Goal: Information Seeking & Learning: Check status

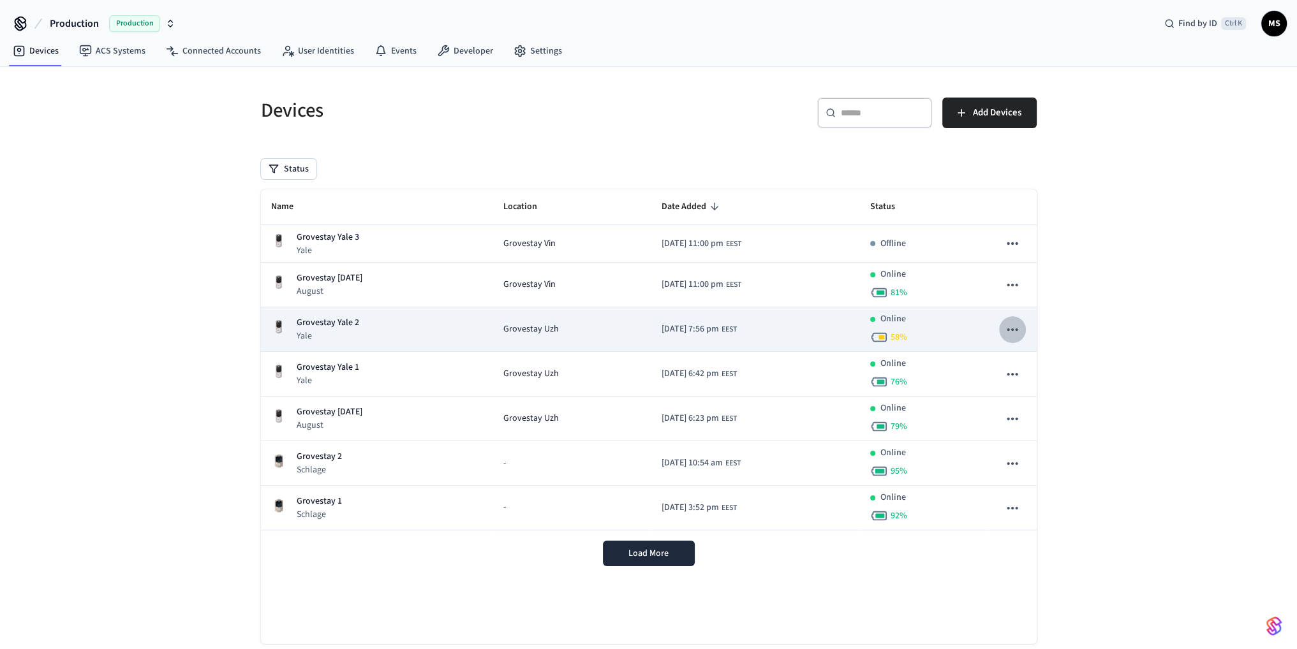
click at [1014, 329] on icon "sticky table" at bounding box center [1012, 329] width 17 height 17
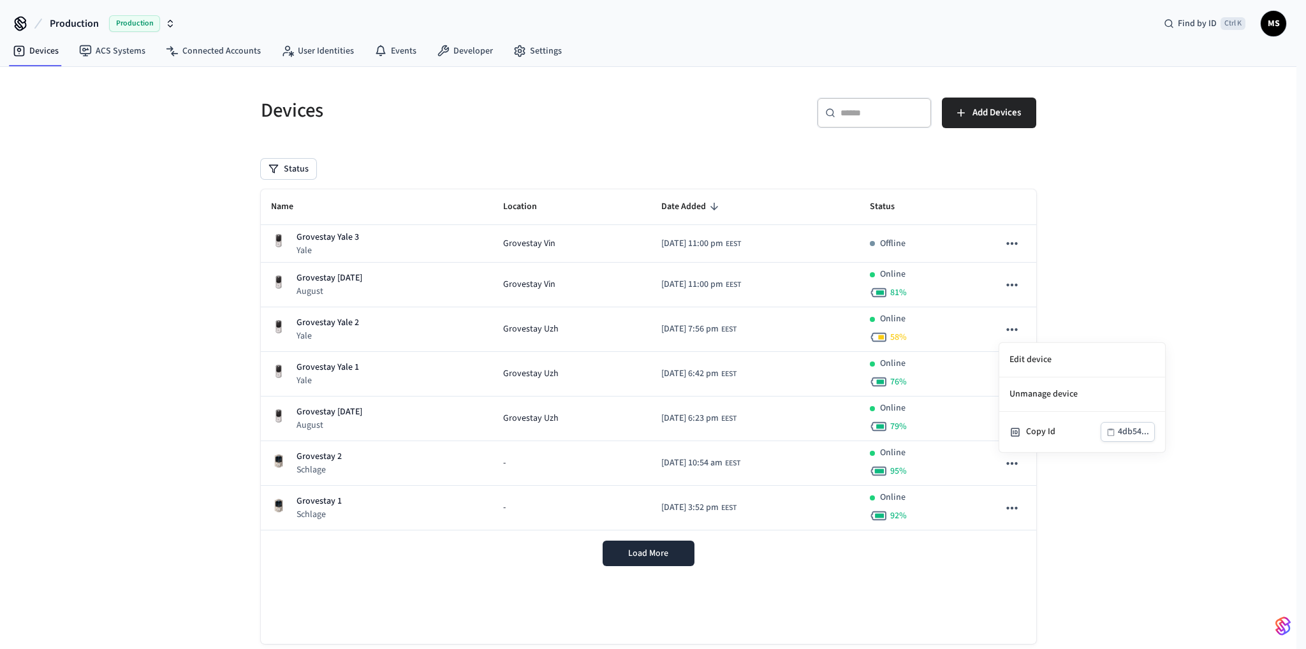
click at [1014, 327] on div at bounding box center [653, 324] width 1306 height 649
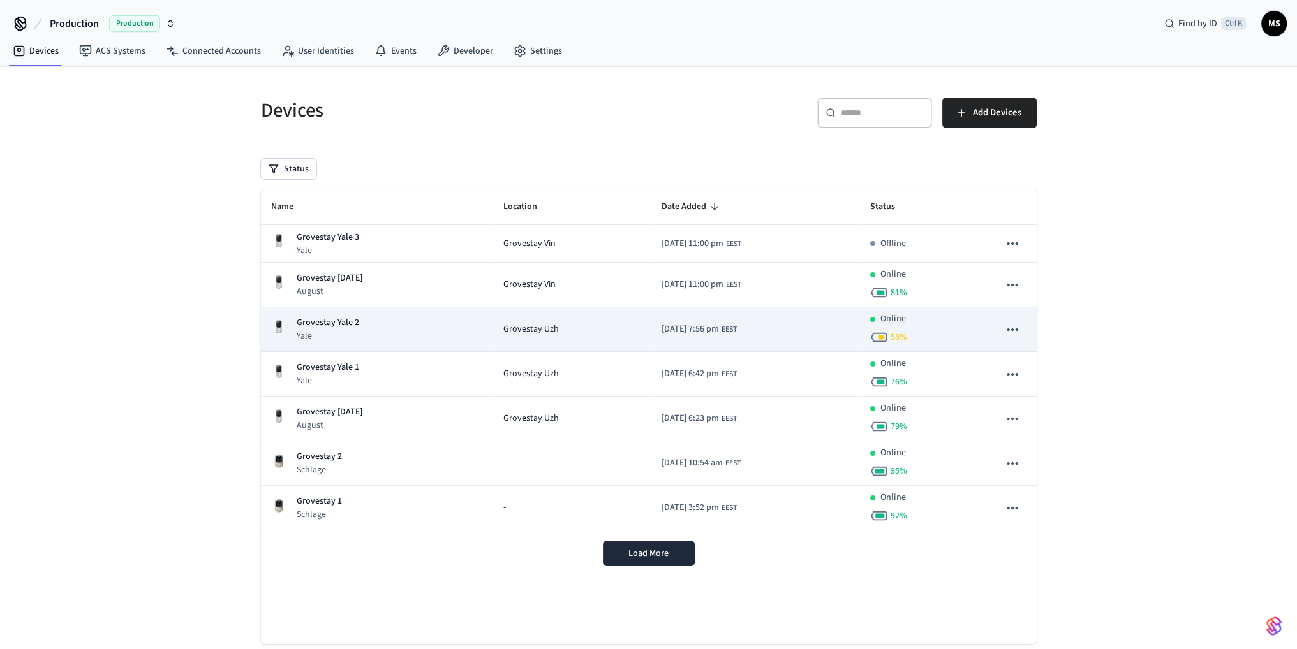
click at [1012, 329] on icon "sticky table" at bounding box center [1012, 329] width 11 height 3
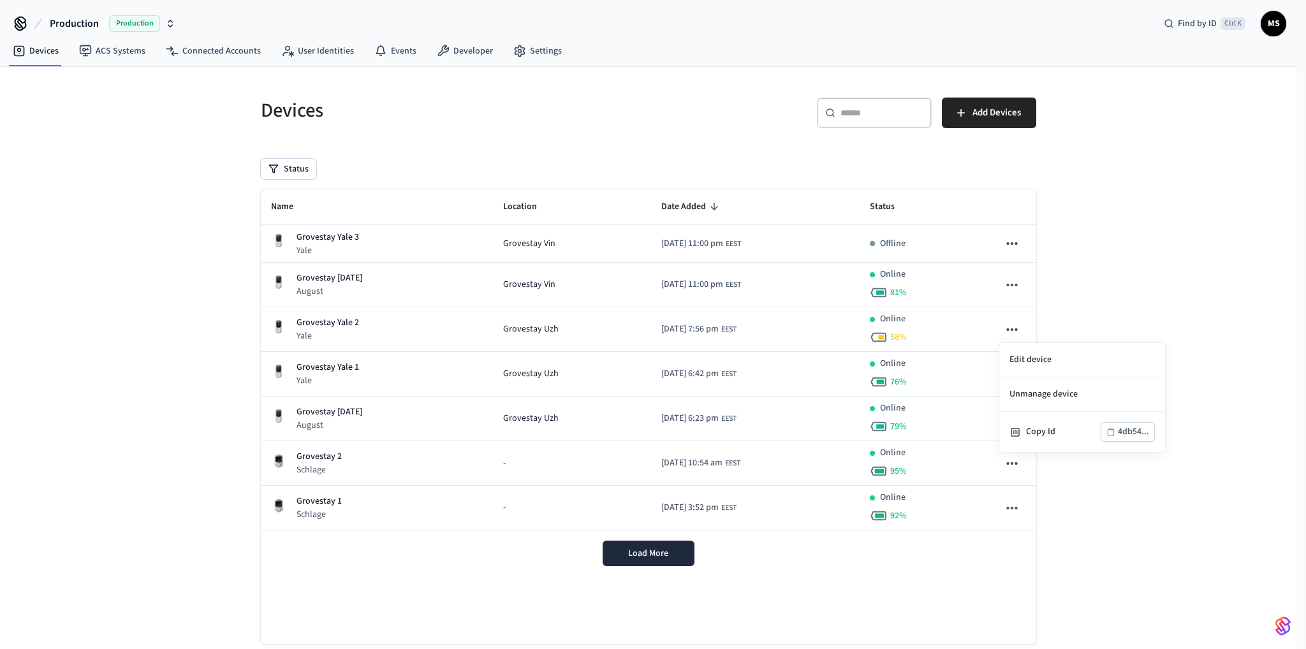
click at [1118, 247] on div at bounding box center [653, 324] width 1306 height 649
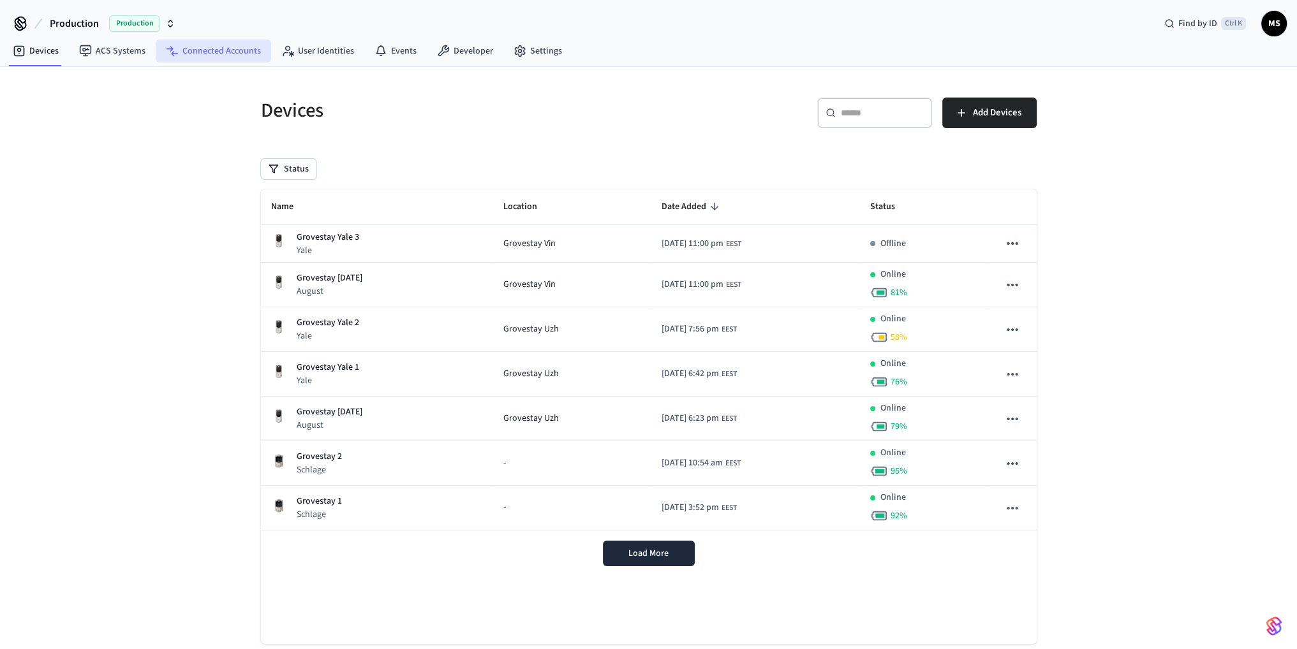
click at [219, 51] on link "Connected Accounts" at bounding box center [213, 51] width 115 height 23
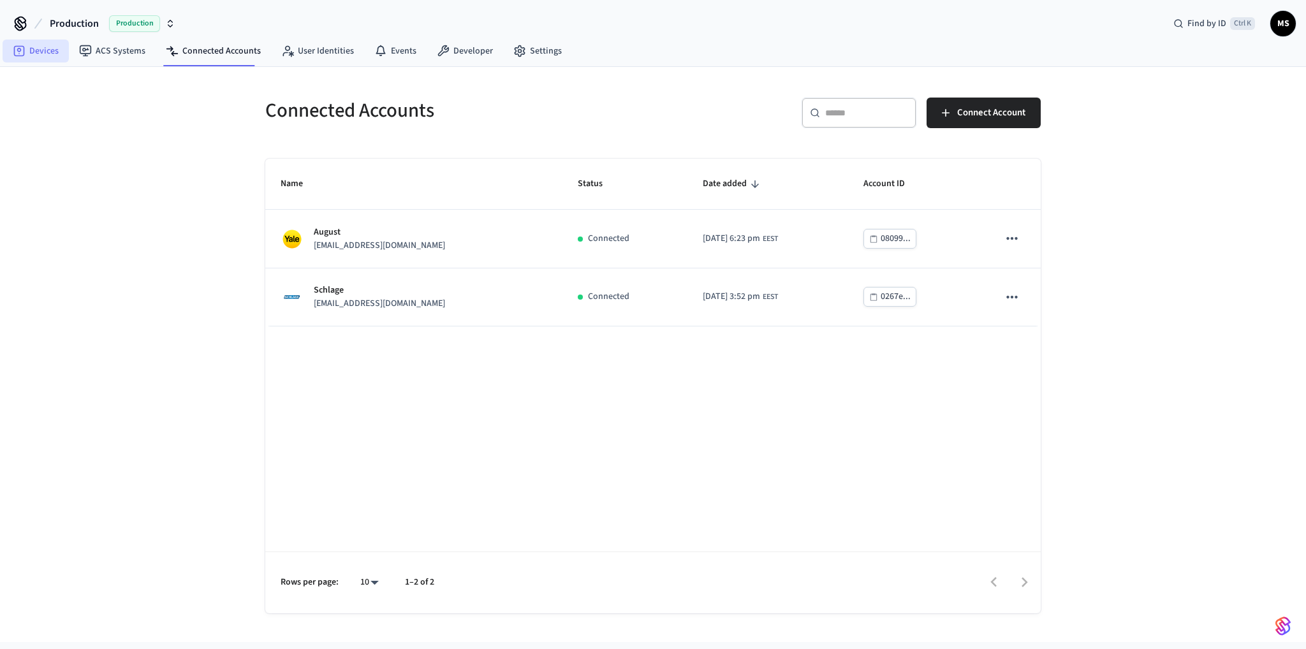
click at [54, 48] on link "Devices" at bounding box center [36, 51] width 66 height 23
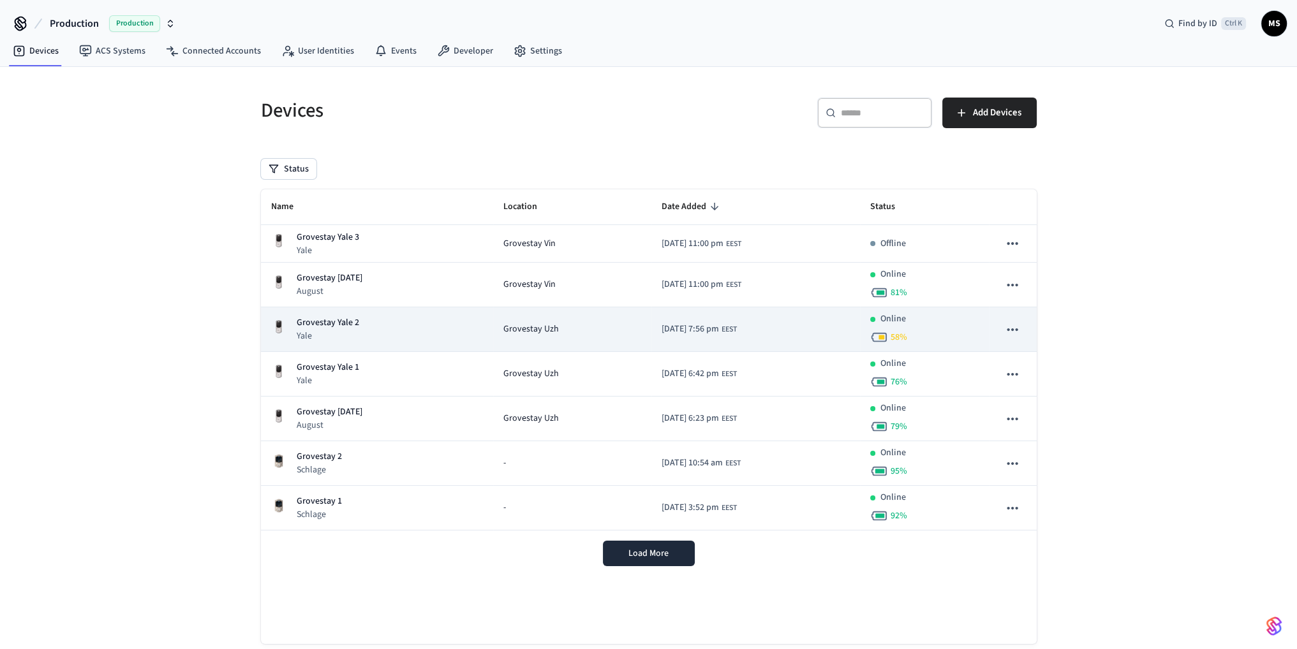
click at [983, 340] on td "Online 58 %" at bounding box center [924, 329] width 129 height 45
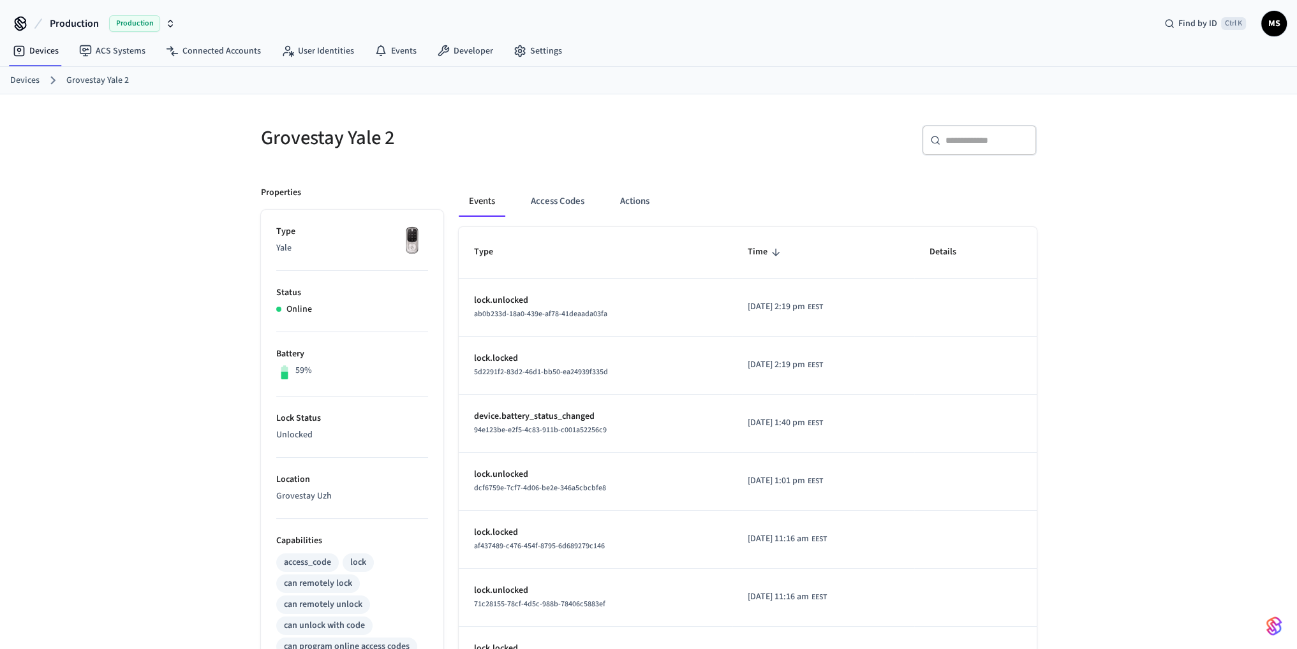
click at [566, 416] on p "device.battery_status_changed" at bounding box center [596, 416] width 244 height 13
click at [580, 429] on span "94e123be-e2f5-4c83-911b-c001a52256c9" at bounding box center [540, 430] width 133 height 11
click at [626, 430] on div "94e123be-e2f5-4c83-911b-c001a52256c9" at bounding box center [596, 430] width 244 height 13
click at [753, 418] on span "2025/10/03 at 1:40 pm" at bounding box center [776, 423] width 57 height 13
click at [577, 411] on p "device.battery_status_changed" at bounding box center [596, 416] width 244 height 13
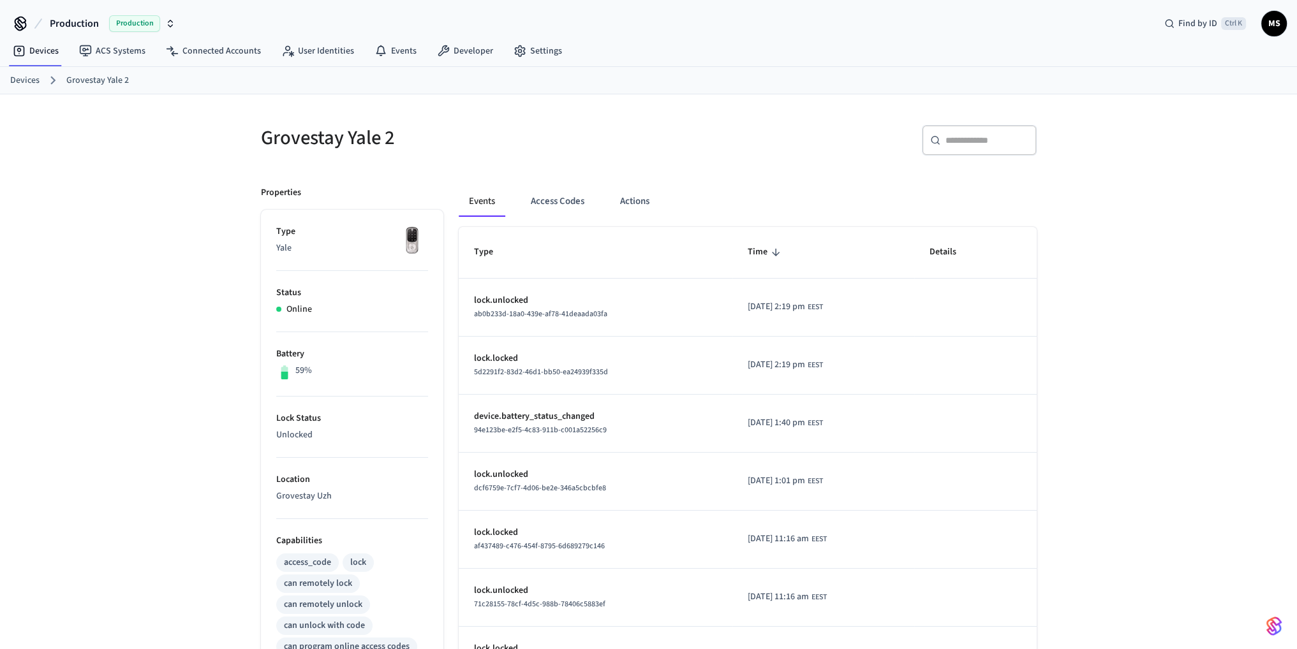
click at [528, 427] on span "94e123be-e2f5-4c83-911b-c001a52256c9" at bounding box center [540, 430] width 133 height 11
click at [394, 47] on link "Events" at bounding box center [395, 51] width 63 height 23
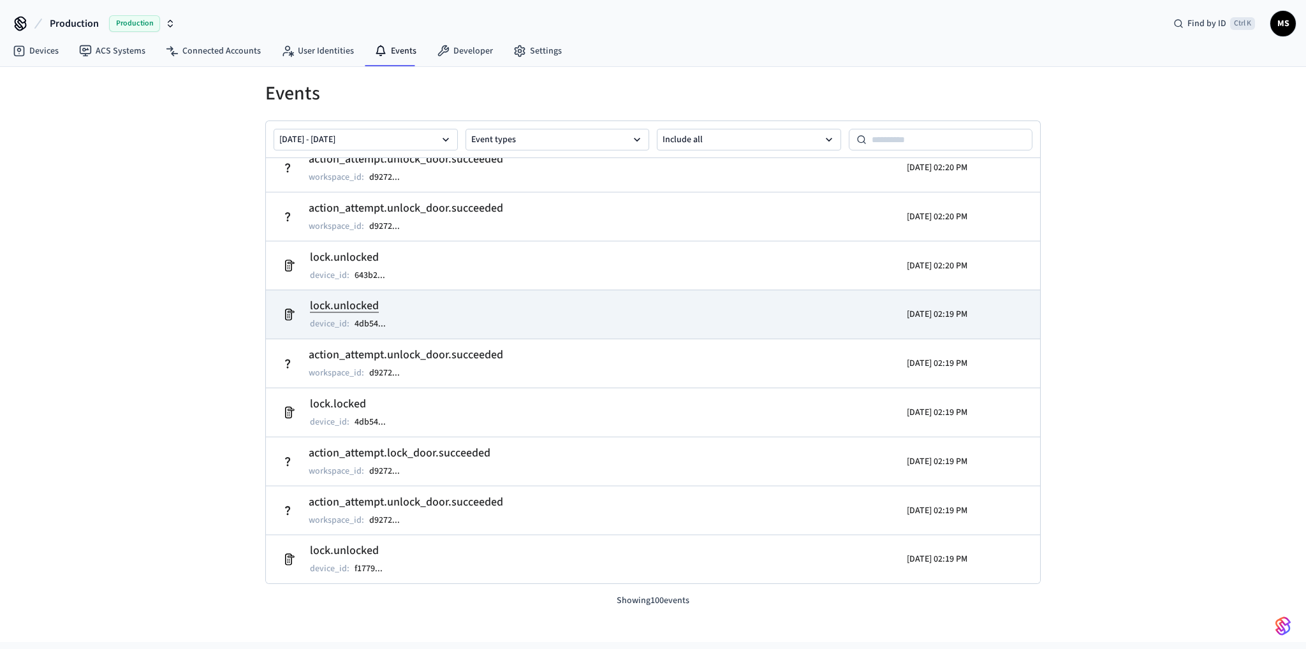
scroll to position [128, 0]
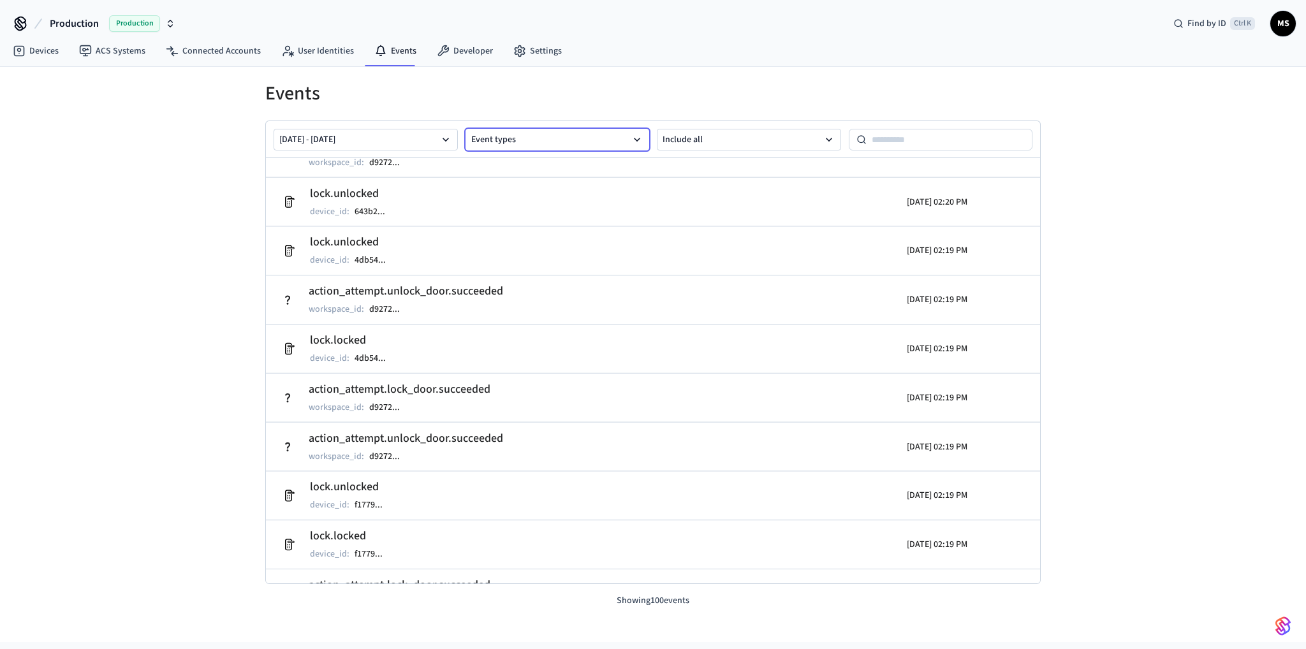
click at [521, 144] on button "Event types" at bounding box center [558, 140] width 184 height 22
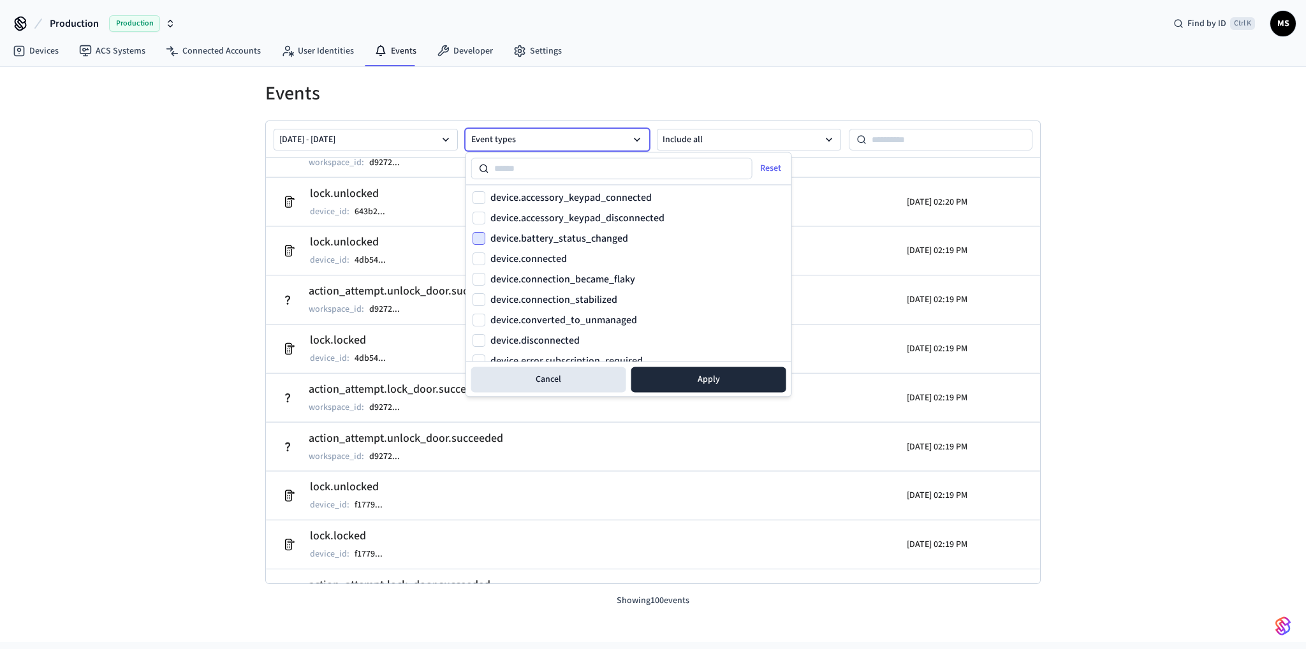
click at [482, 235] on button "device.battery_status_changed" at bounding box center [479, 238] width 13 height 13
click at [658, 378] on button "Apply" at bounding box center [709, 380] width 155 height 26
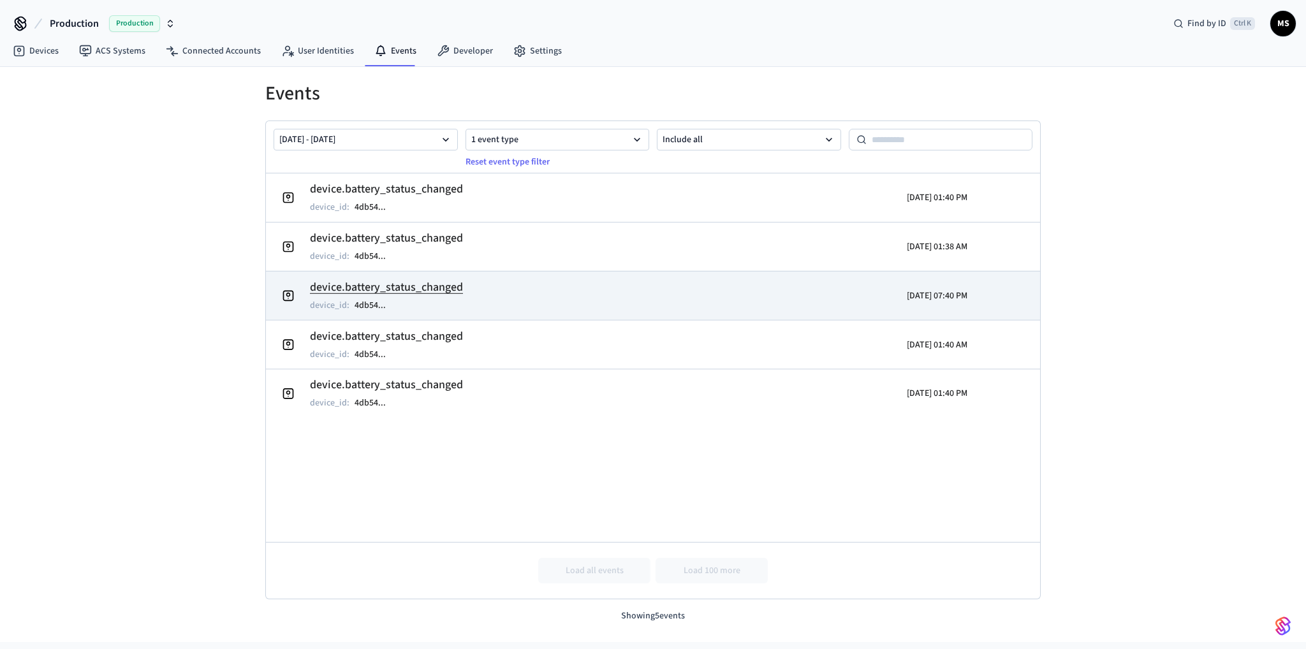
click at [546, 308] on td "device.battery_status_changed device_id : 4db54 ..." at bounding box center [527, 295] width 503 height 36
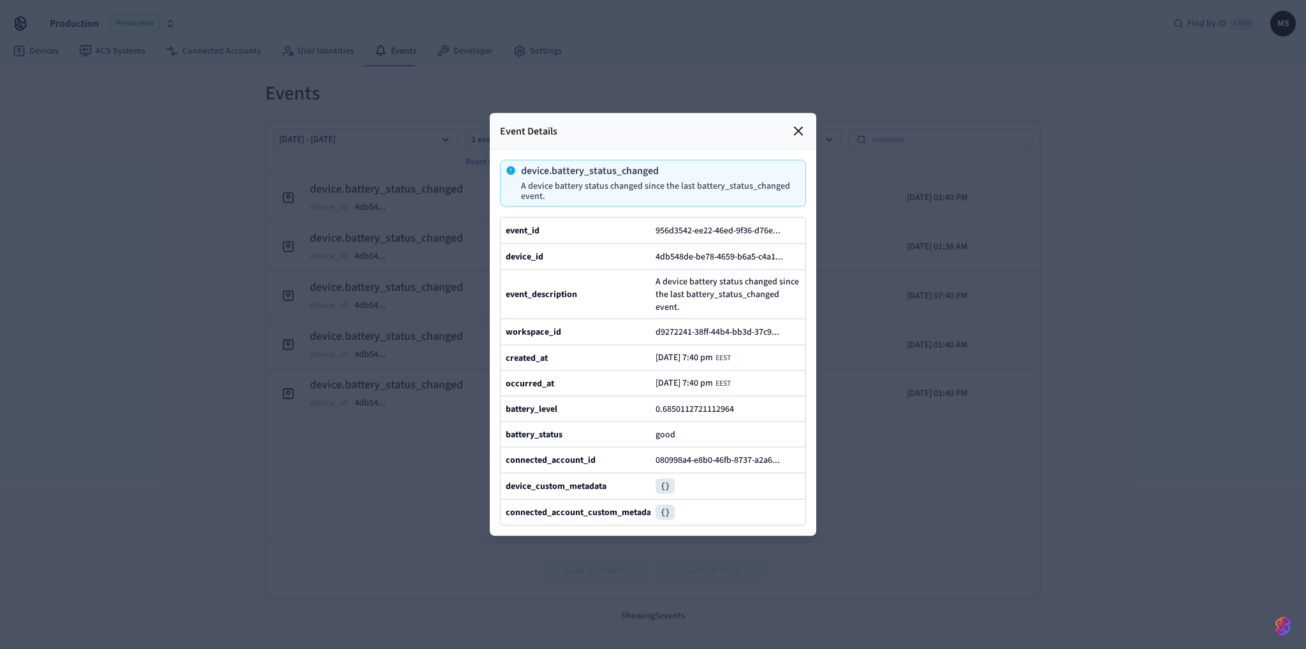
click at [887, 430] on div at bounding box center [653, 324] width 1306 height 649
click at [793, 124] on icon at bounding box center [798, 131] width 15 height 15
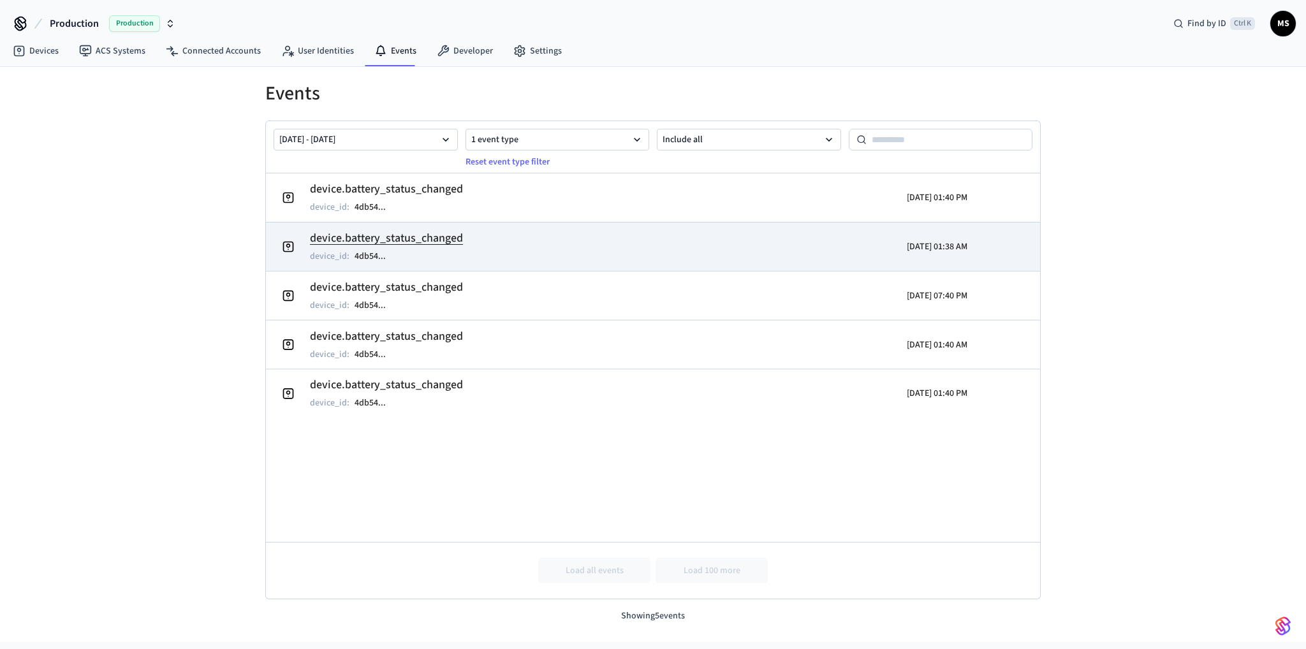
click at [657, 252] on td "device.battery_status_changed device_id : 4db54 ..." at bounding box center [527, 247] width 503 height 36
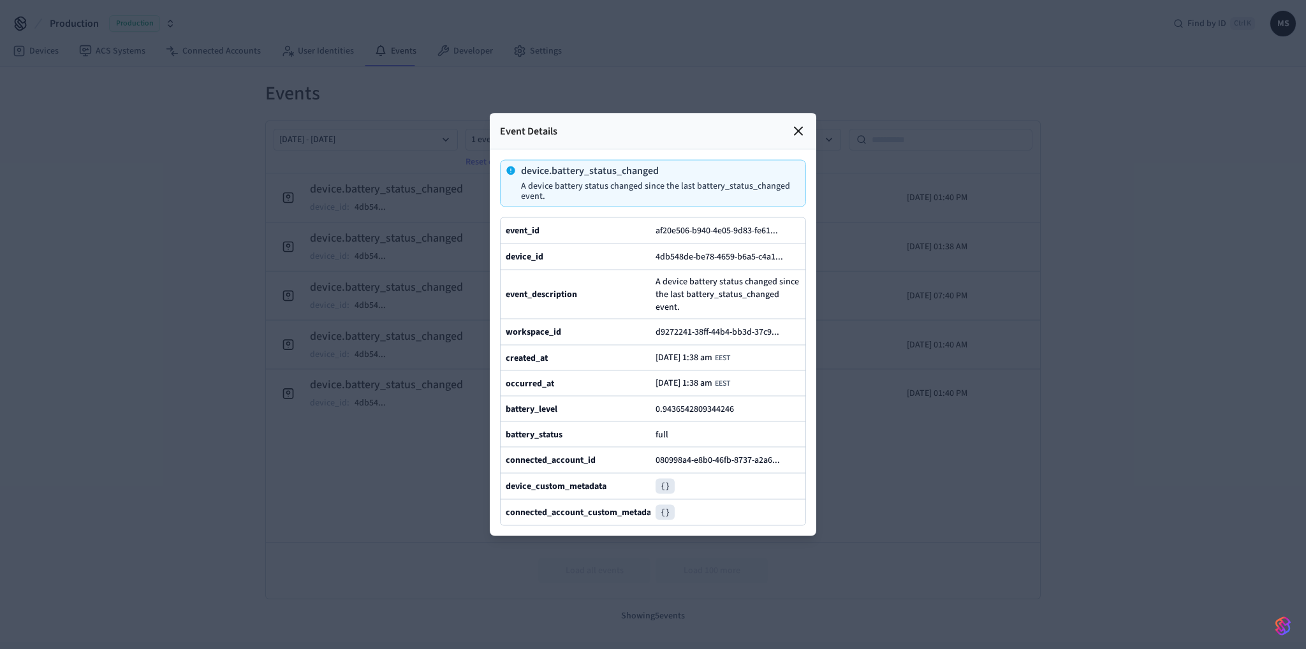
click at [801, 124] on icon at bounding box center [798, 131] width 15 height 15
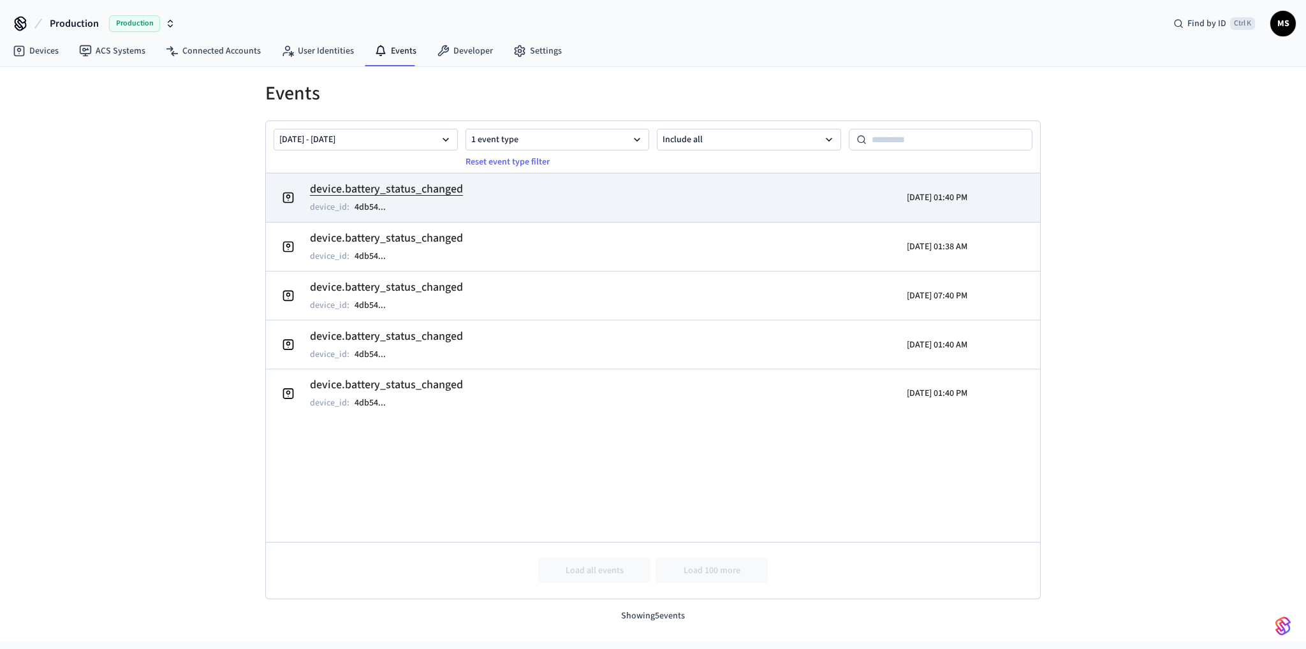
click at [745, 192] on td "device.battery_status_changed device_id : 4db54 ..." at bounding box center [527, 198] width 503 height 36
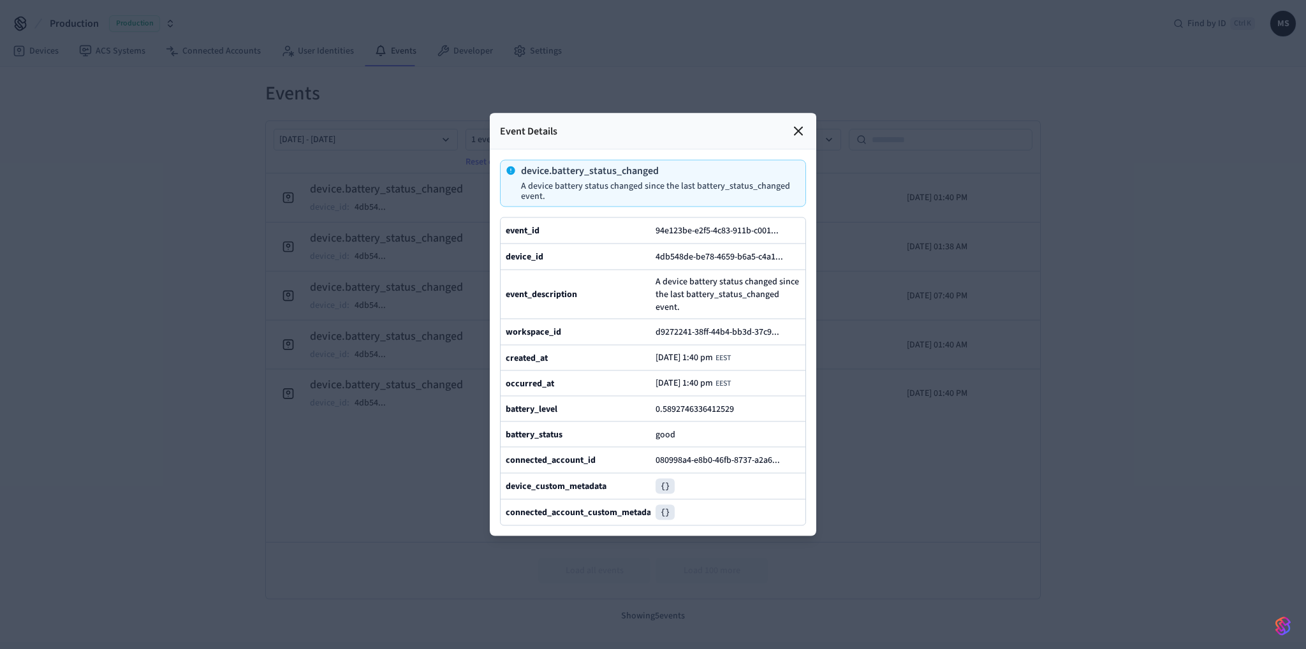
click at [1000, 359] on div at bounding box center [653, 324] width 1306 height 649
click at [801, 124] on icon at bounding box center [798, 131] width 15 height 15
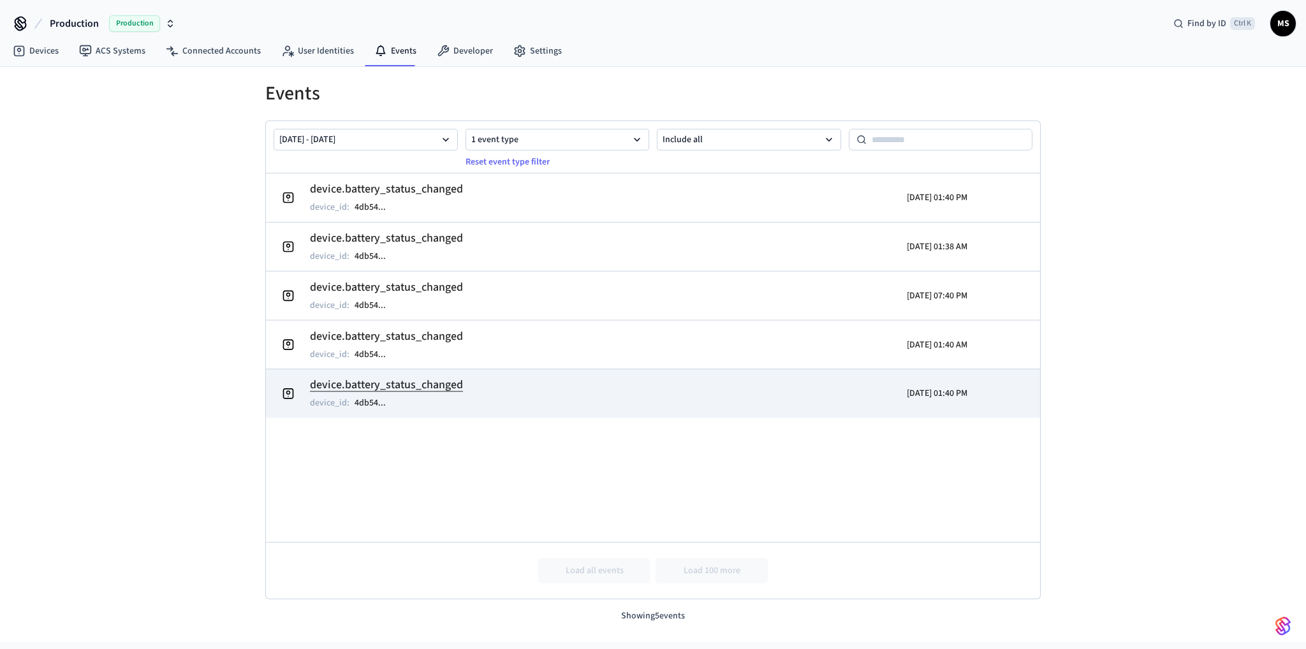
click at [503, 406] on td "device.battery_status_changed device_id : 4db54 ..." at bounding box center [527, 394] width 503 height 36
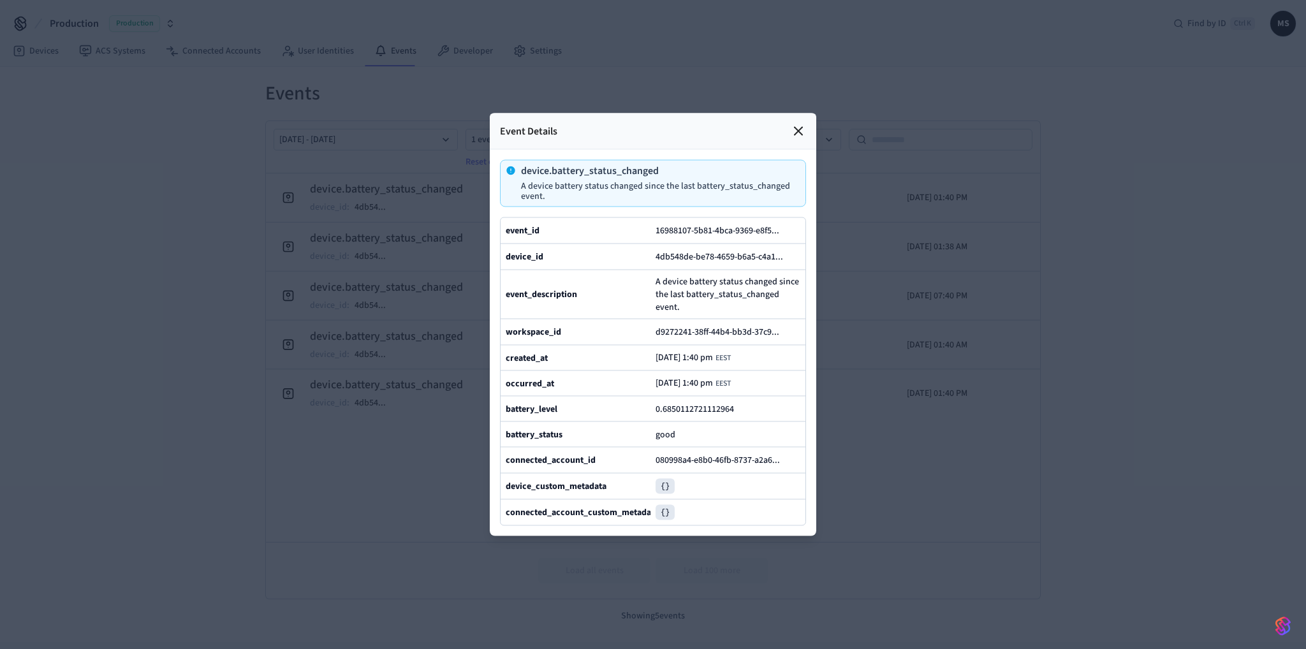
click at [894, 401] on div at bounding box center [653, 324] width 1306 height 649
click at [799, 128] on icon at bounding box center [799, 132] width 8 height 8
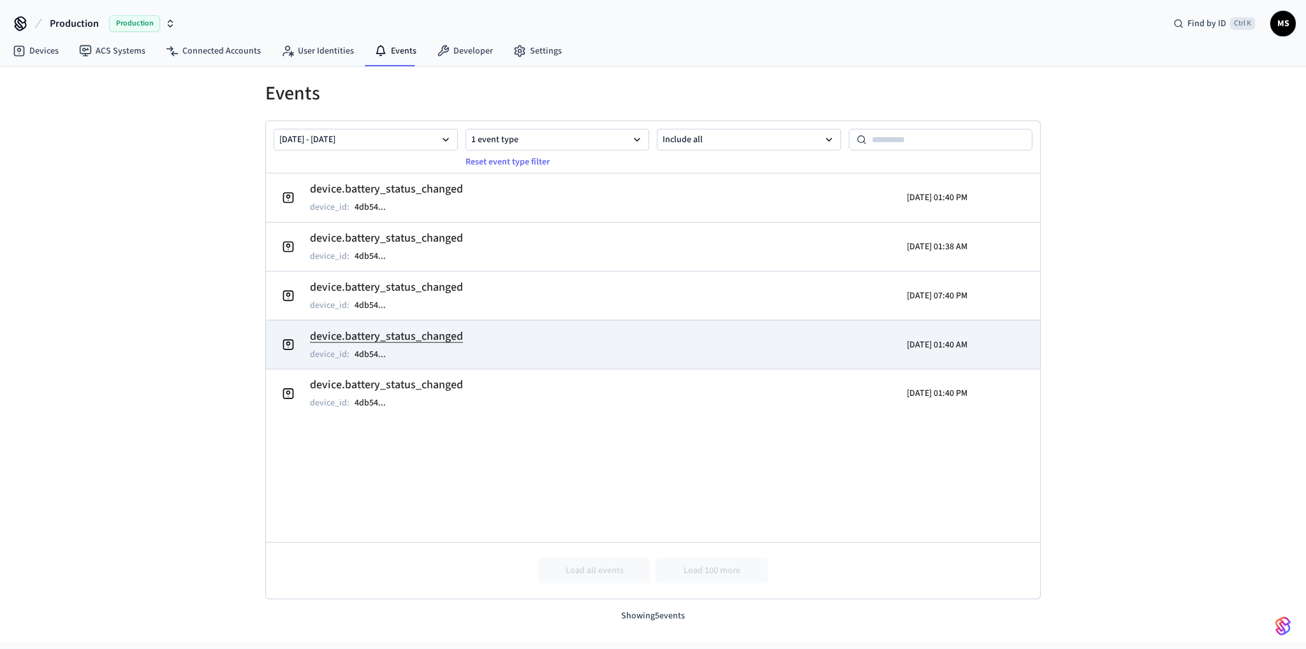
click at [447, 340] on h2 "device.battery_status_changed" at bounding box center [386, 336] width 153 height 18
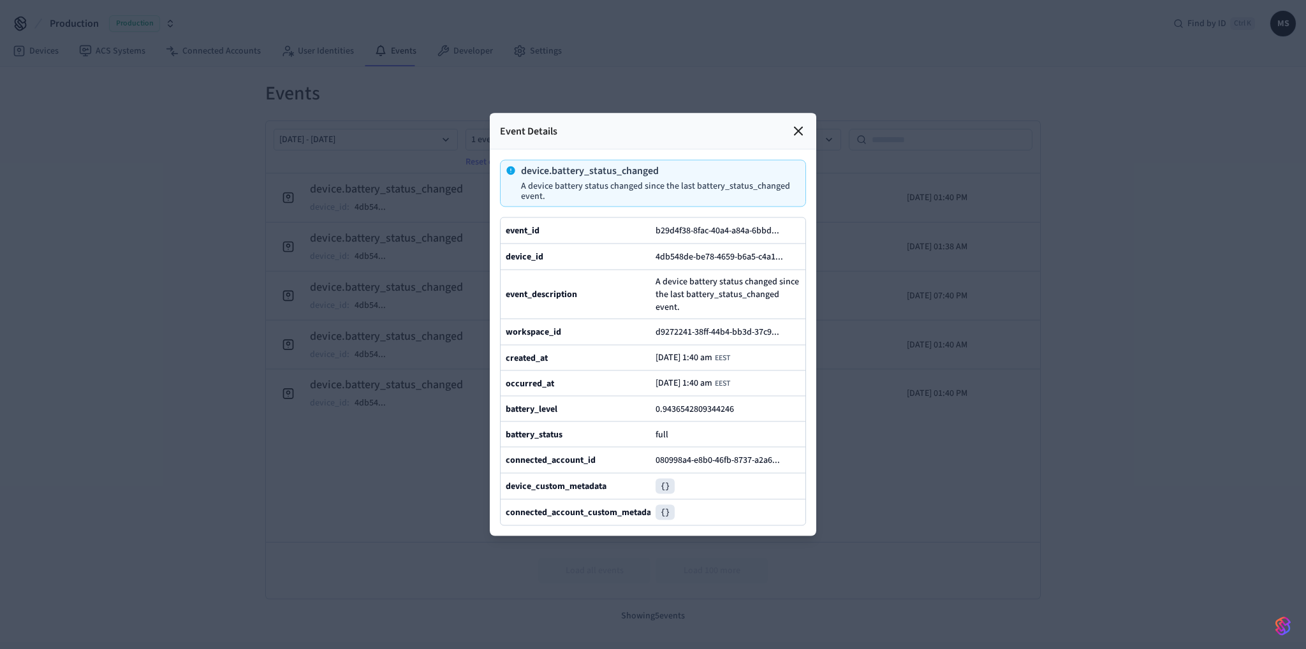
click at [800, 128] on icon at bounding box center [799, 132] width 8 height 8
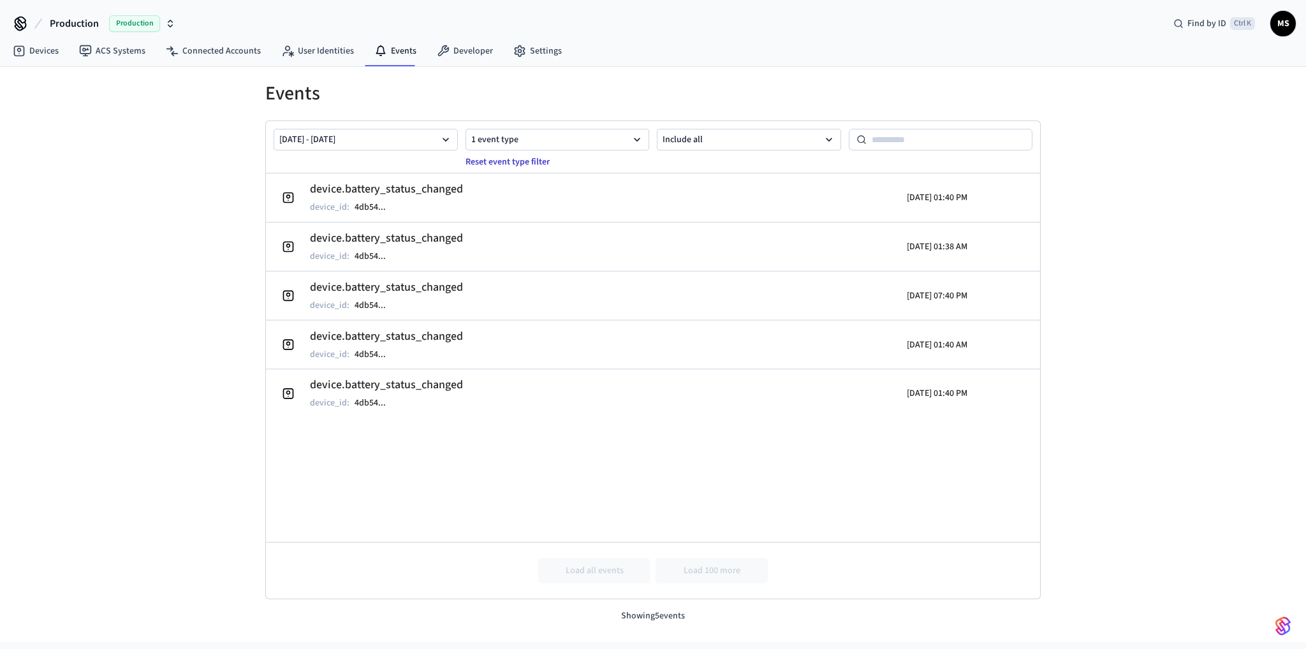
click at [533, 157] on button "Reset event type filter" at bounding box center [508, 162] width 100 height 20
